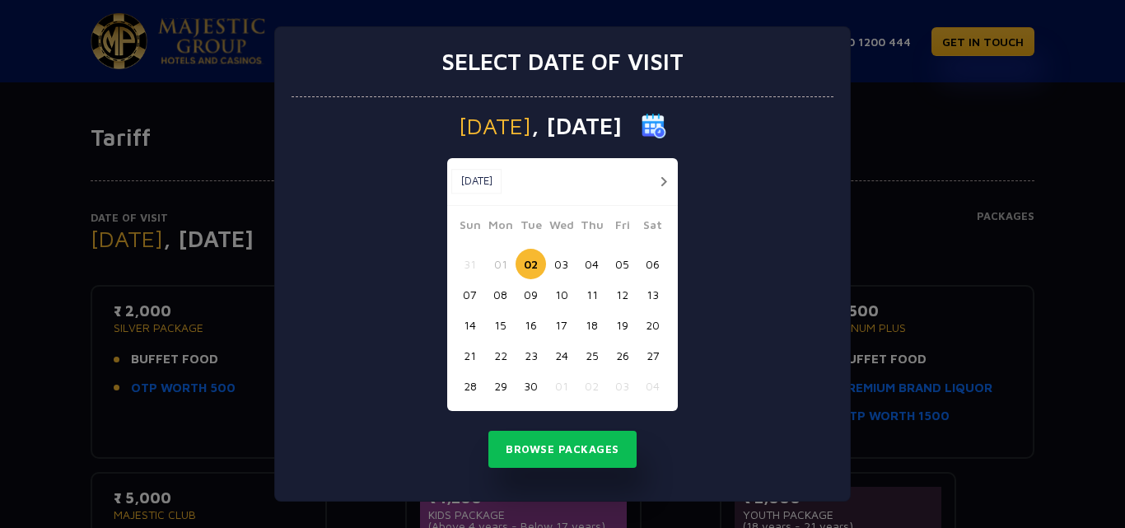
click at [532, 261] on button "02" at bounding box center [531, 264] width 30 height 30
click at [530, 262] on button "02" at bounding box center [531, 264] width 30 height 30
click at [563, 455] on button "Browse Packages" at bounding box center [562, 450] width 148 height 38
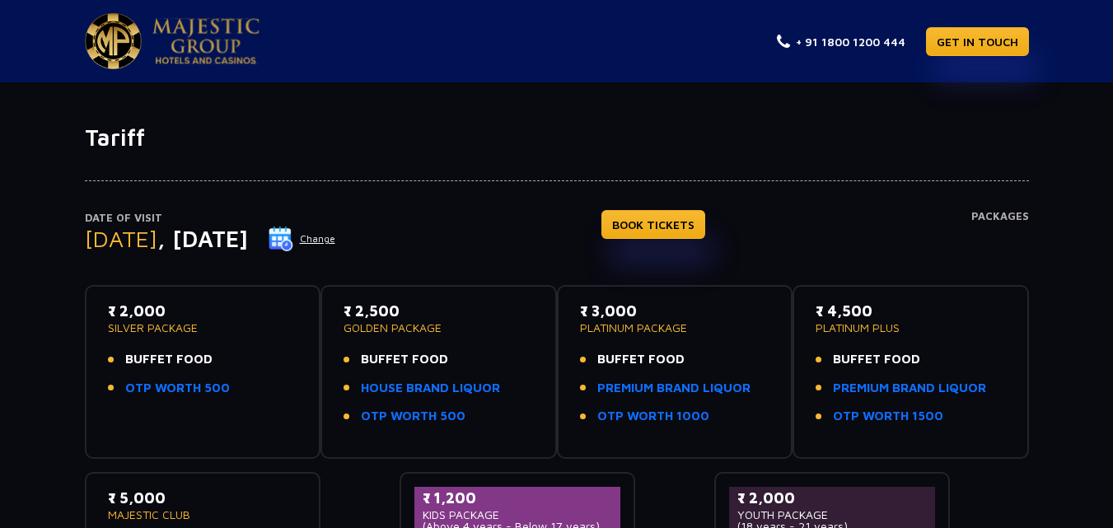
click at [268, 339] on div "₹ 2,000 SILVER PACKAGE BUFFET FOOD OTP WORTH 500" at bounding box center [203, 353] width 190 height 107
click at [241, 406] on div "₹ 2,000 SILVER PACKAGE BUFFET FOOD OTP WORTH 500" at bounding box center [203, 353] width 190 height 107
click at [274, 356] on li "BUFFET FOOD" at bounding box center [203, 359] width 190 height 19
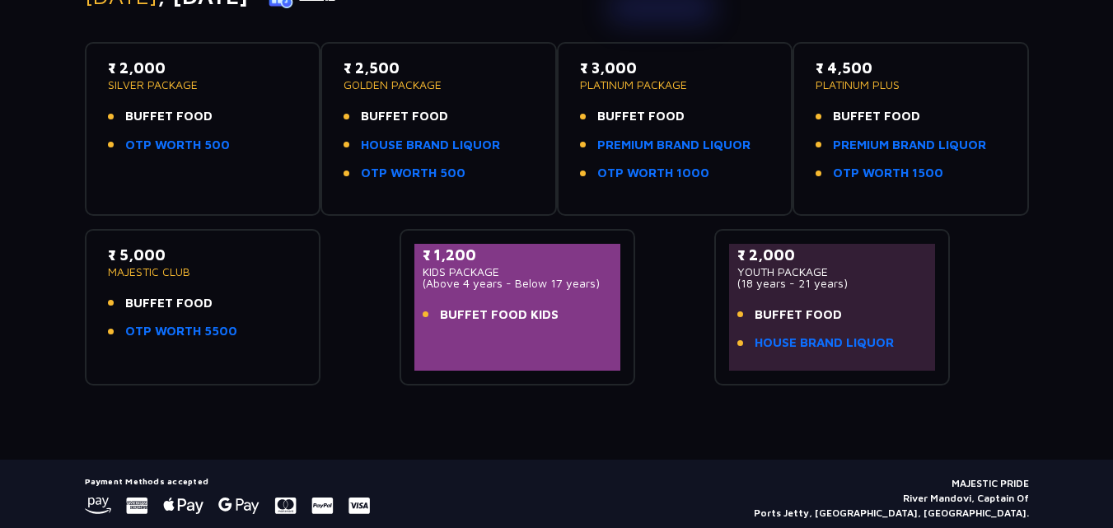
scroll to position [247, 0]
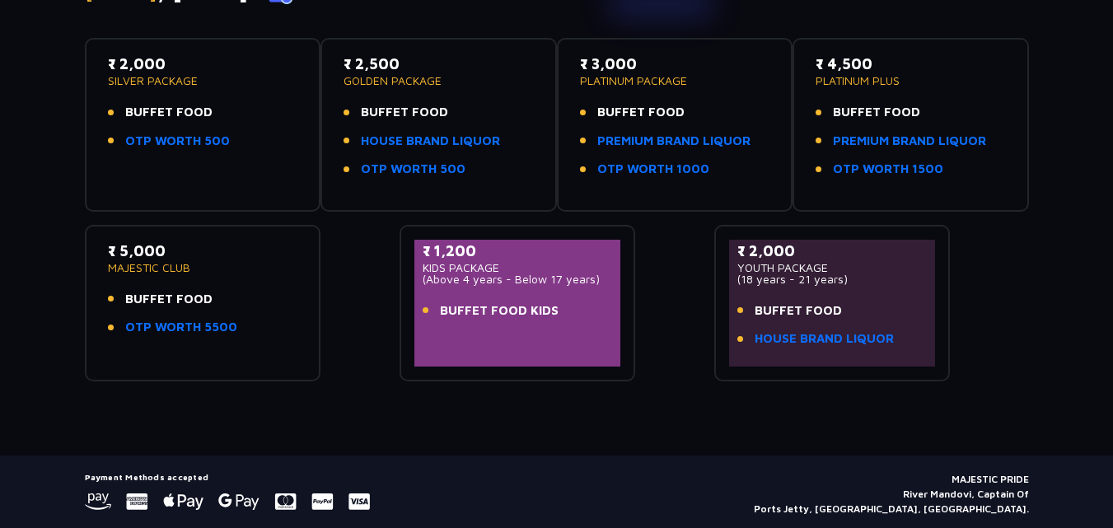
click at [889, 294] on div "₹ 2,000 YOUTH PACKAGE (18 years - 21 years) BUFFET FOOD HOUSE BRAND LIQUOR" at bounding box center [832, 299] width 190 height 119
click at [905, 316] on li "BUFFET FOOD" at bounding box center [832, 310] width 190 height 19
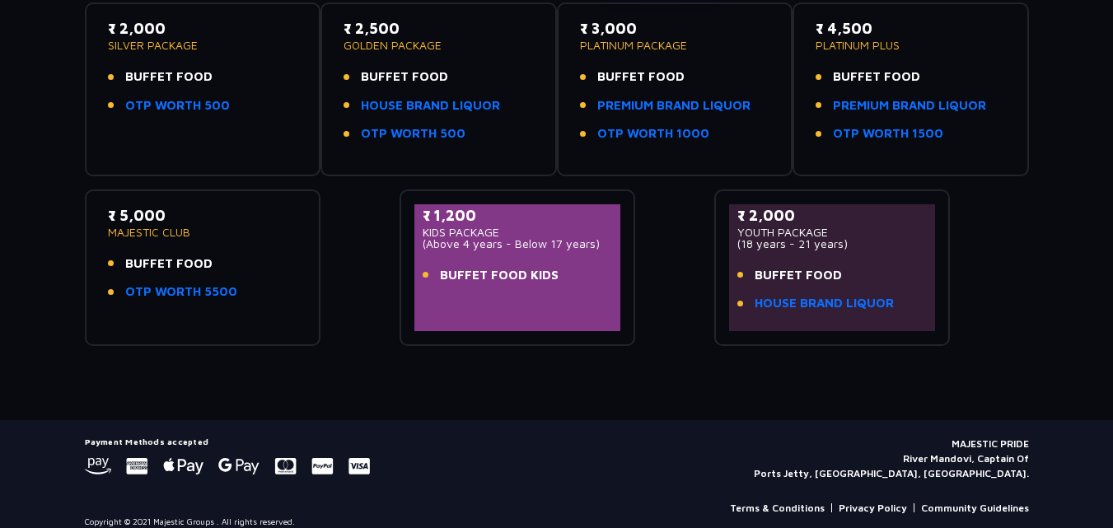
scroll to position [299, 0]
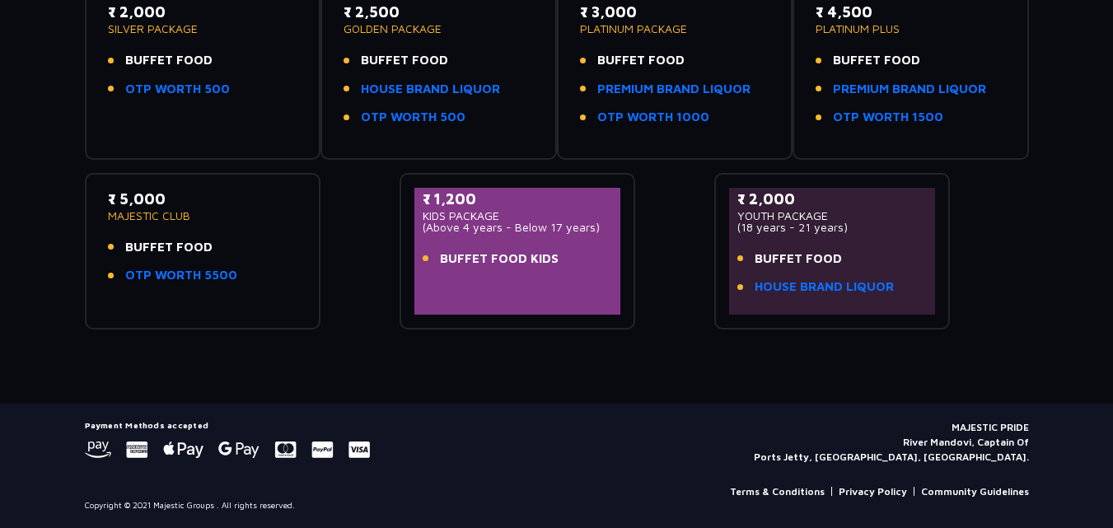
click at [868, 231] on div "₹ 2,000 YOUTH PACKAGE (18 years - 21 years) BUFFET FOOD HOUSE BRAND LIQUOR" at bounding box center [832, 247] width 190 height 119
click at [858, 287] on link "HOUSE BRAND LIQUOR" at bounding box center [823, 287] width 139 height 19
click at [539, 257] on span "BUFFET FOOD KIDS" at bounding box center [499, 259] width 119 height 19
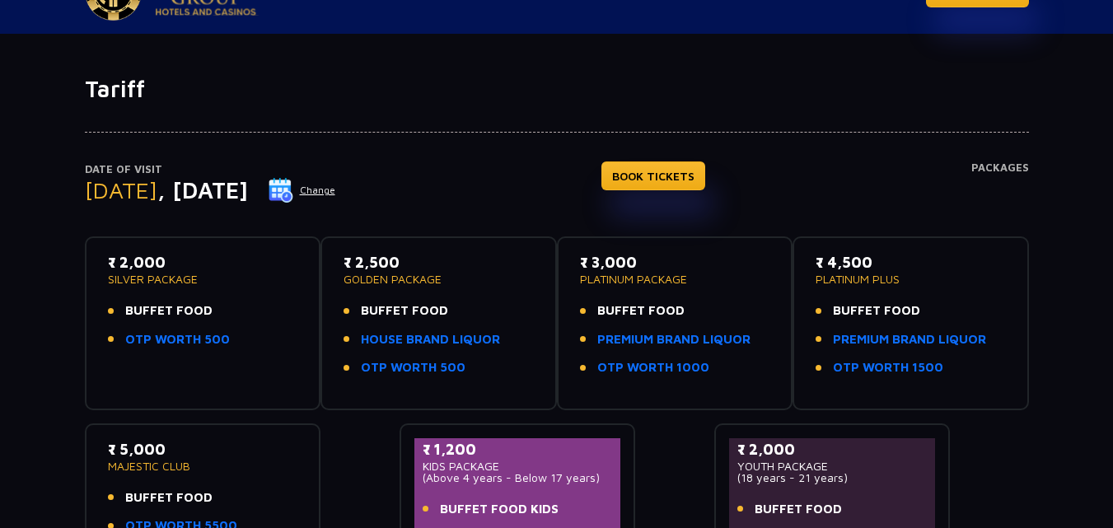
scroll to position [0, 0]
